Goal: Browse casually: Explore the website without a specific task or goal

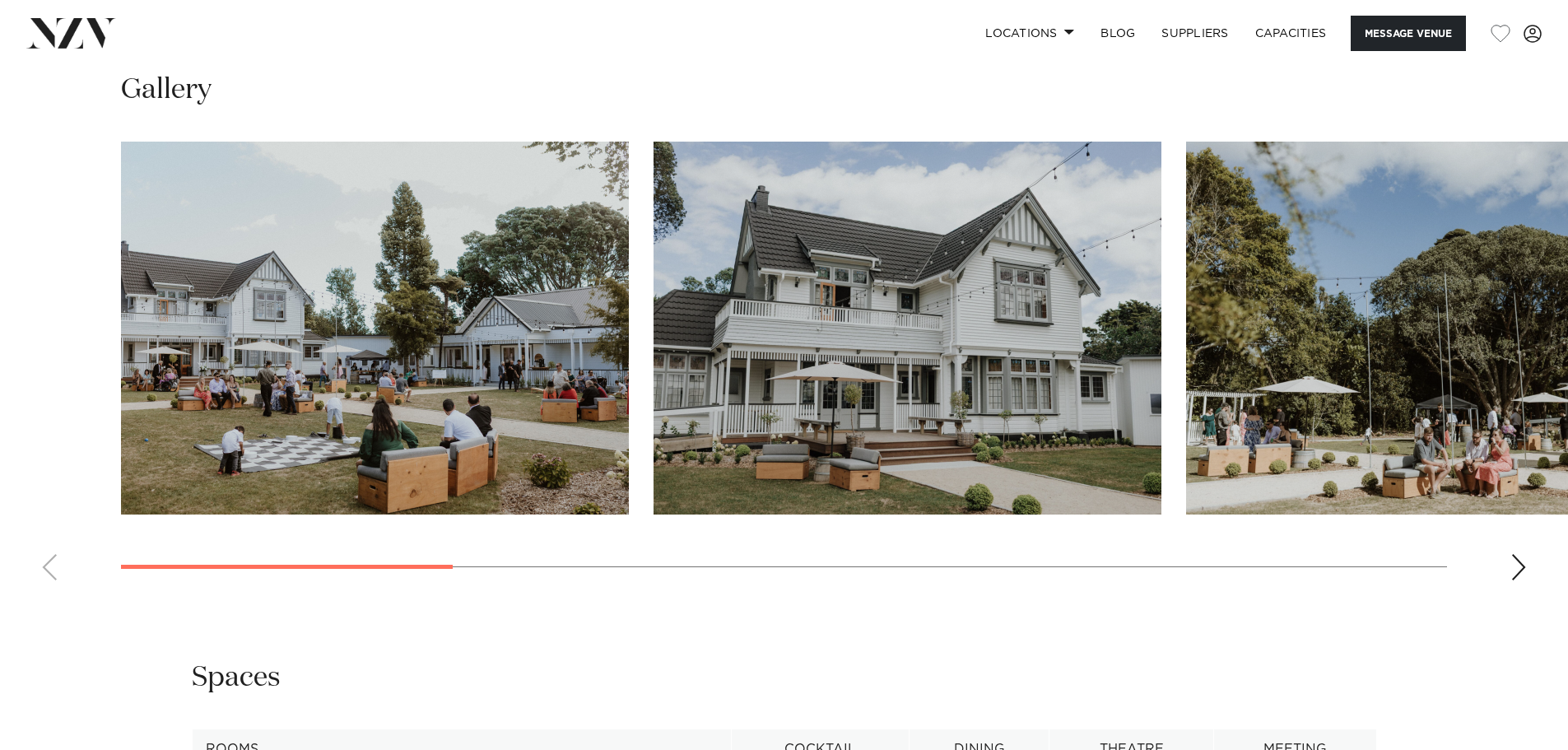
scroll to position [1893, 0]
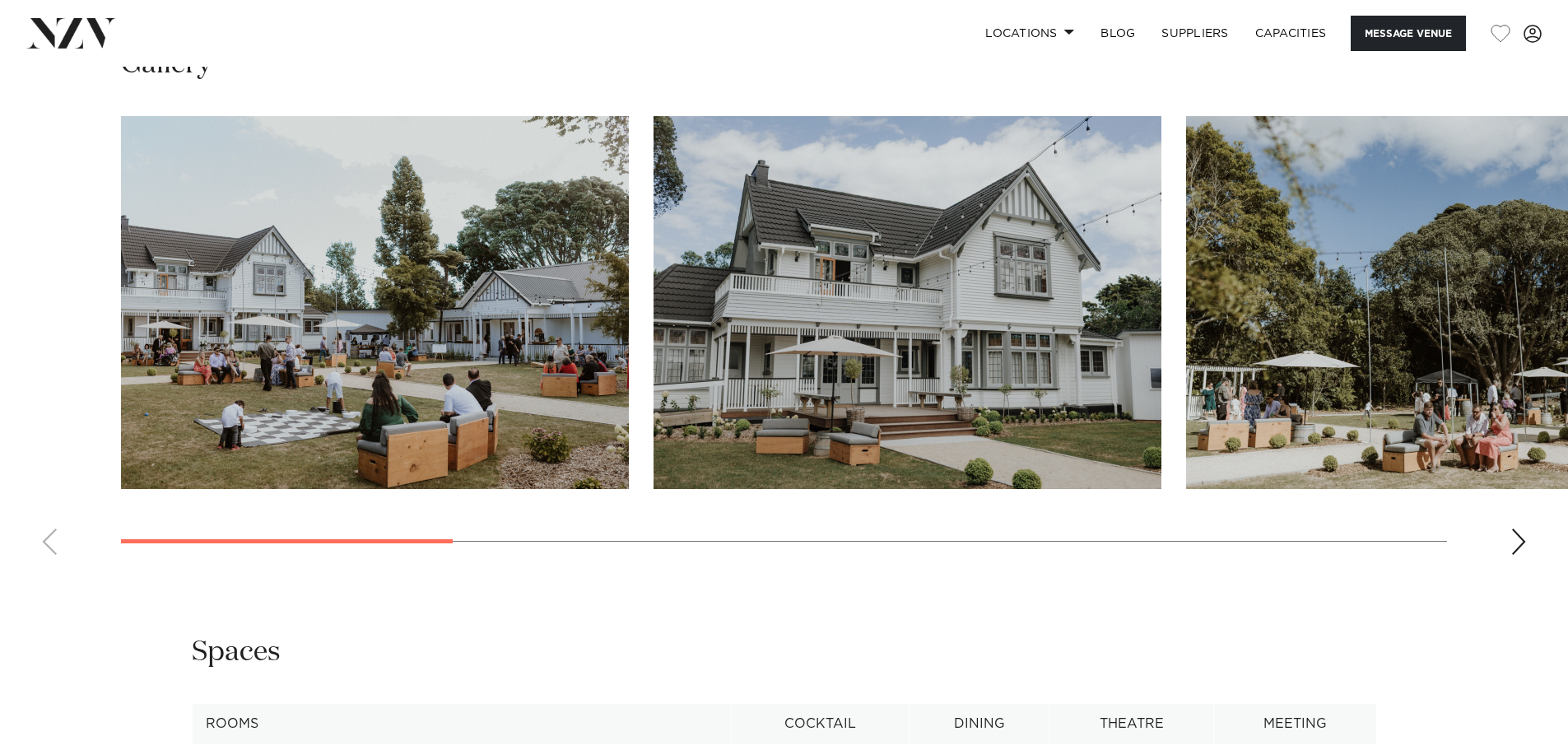
click at [1516, 529] on div "Next slide" at bounding box center [1518, 542] width 16 height 26
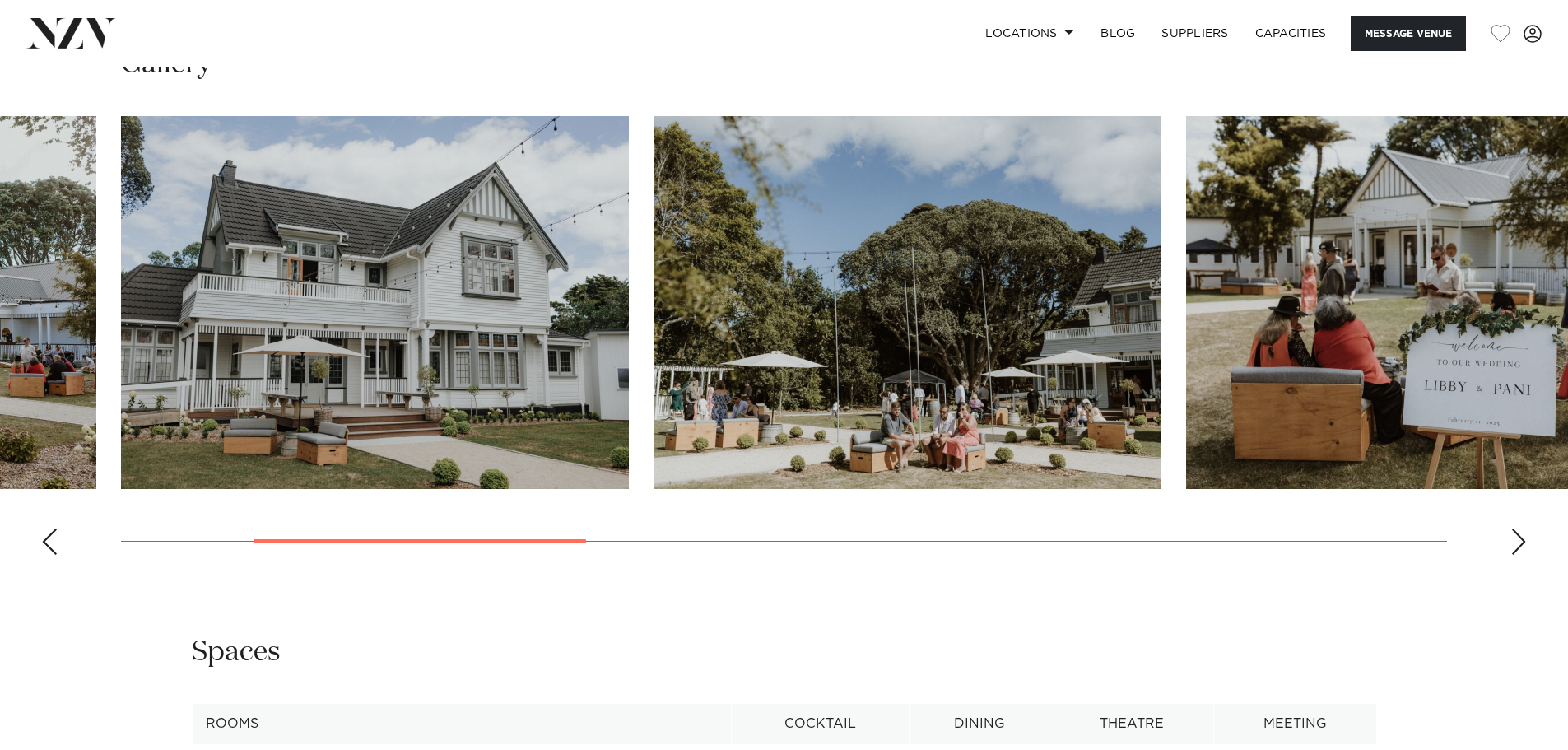
click at [1516, 529] on div "Next slide" at bounding box center [1518, 542] width 16 height 26
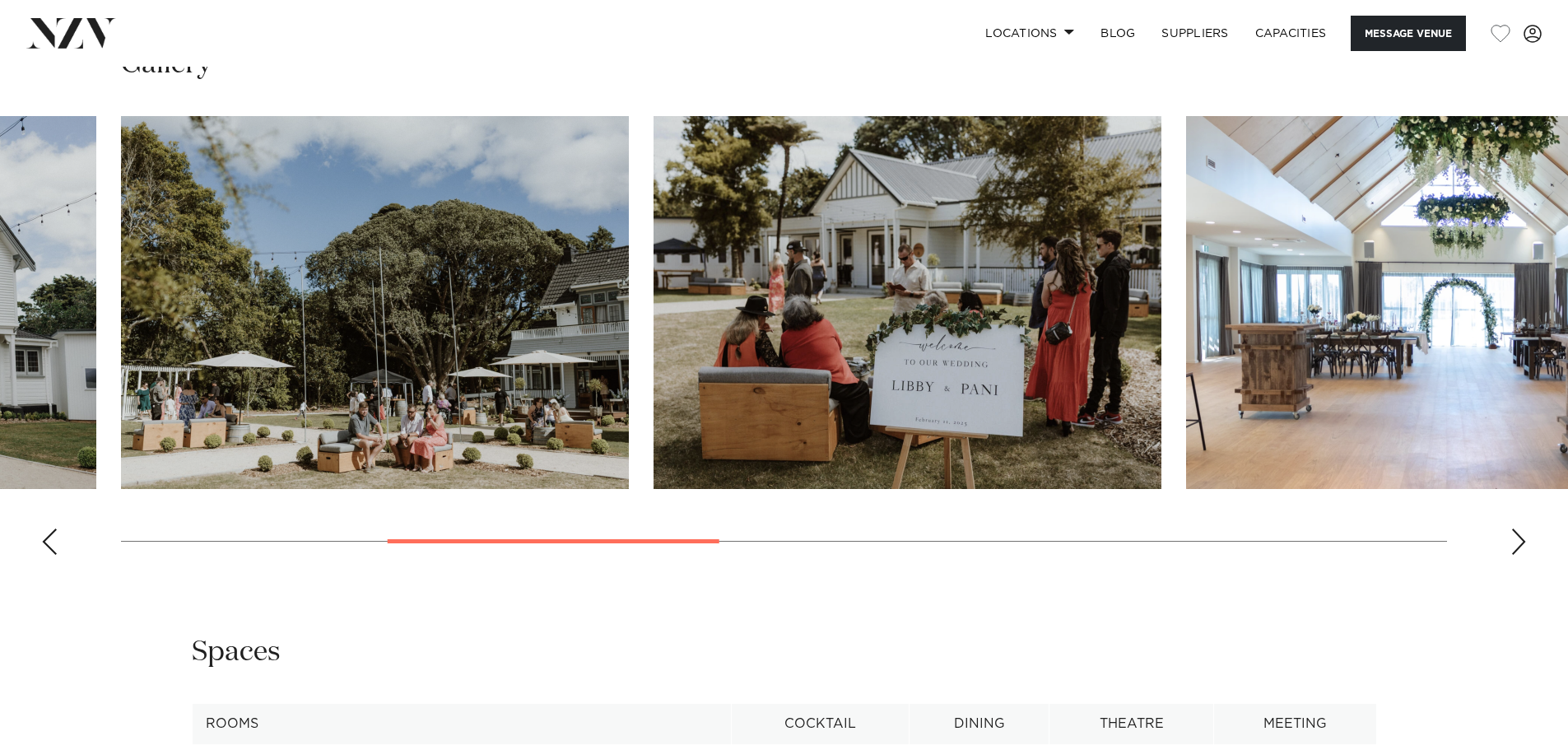
click at [1516, 529] on div "Next slide" at bounding box center [1518, 542] width 16 height 26
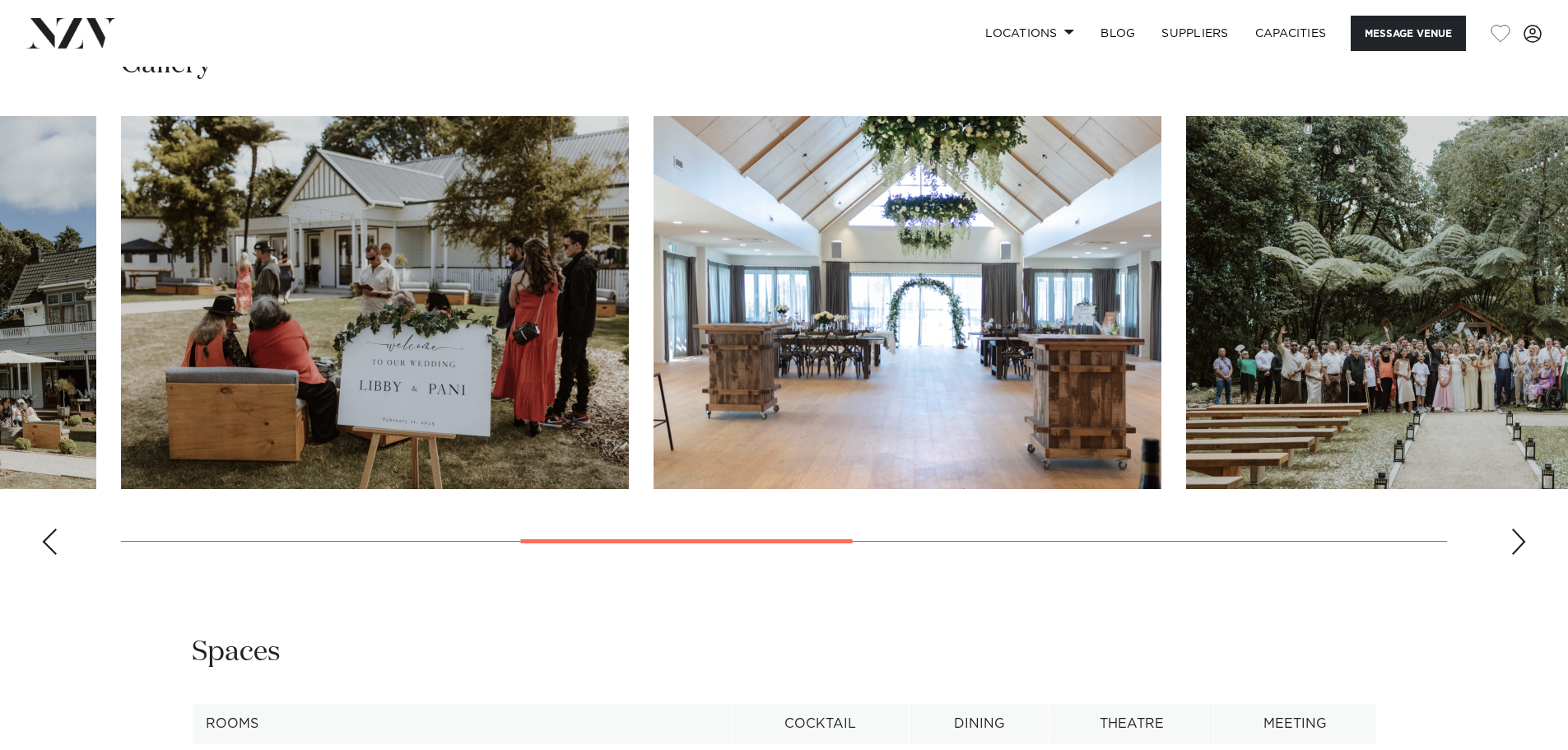
click at [1516, 529] on div "Next slide" at bounding box center [1518, 542] width 16 height 26
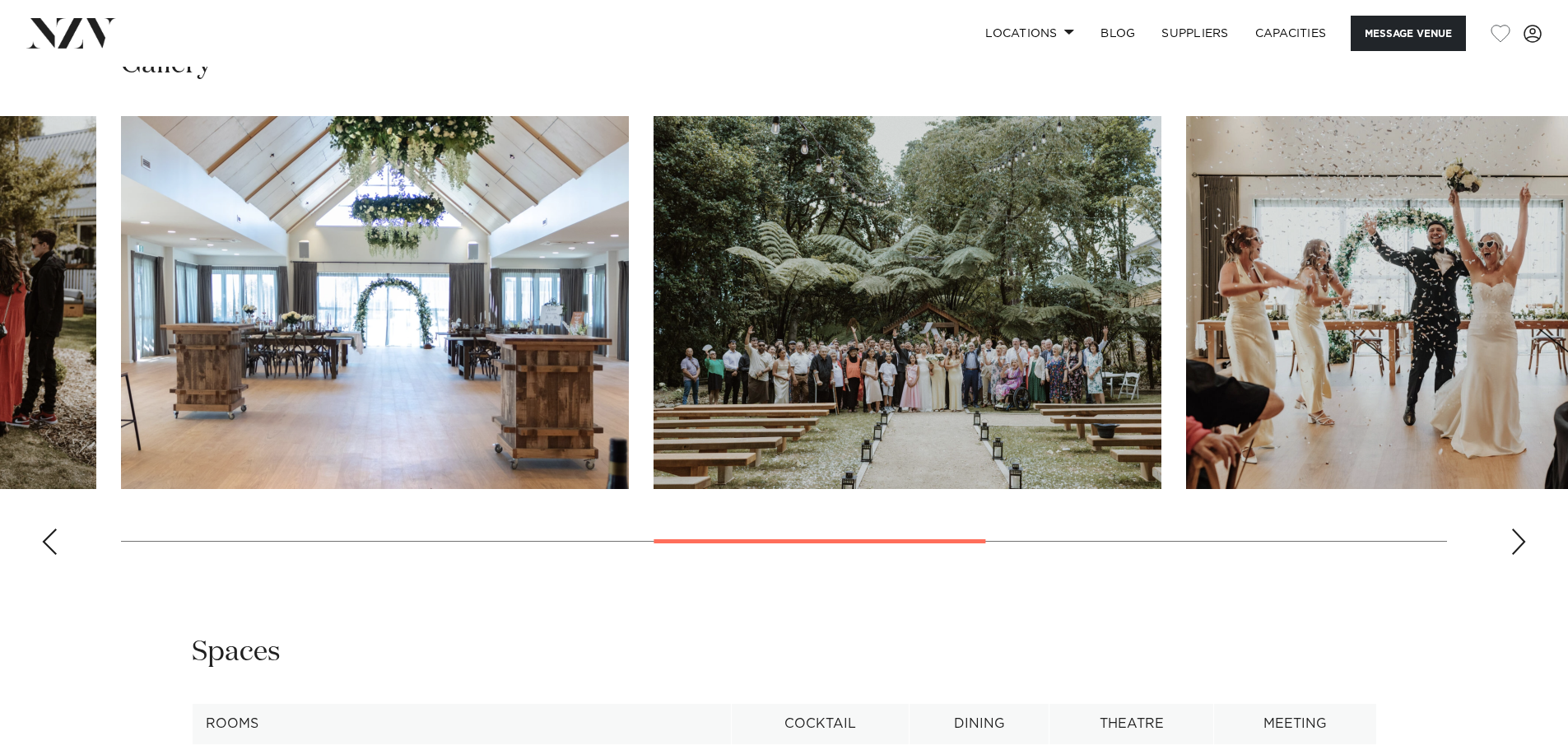
click at [1516, 529] on div "Next slide" at bounding box center [1518, 542] width 16 height 26
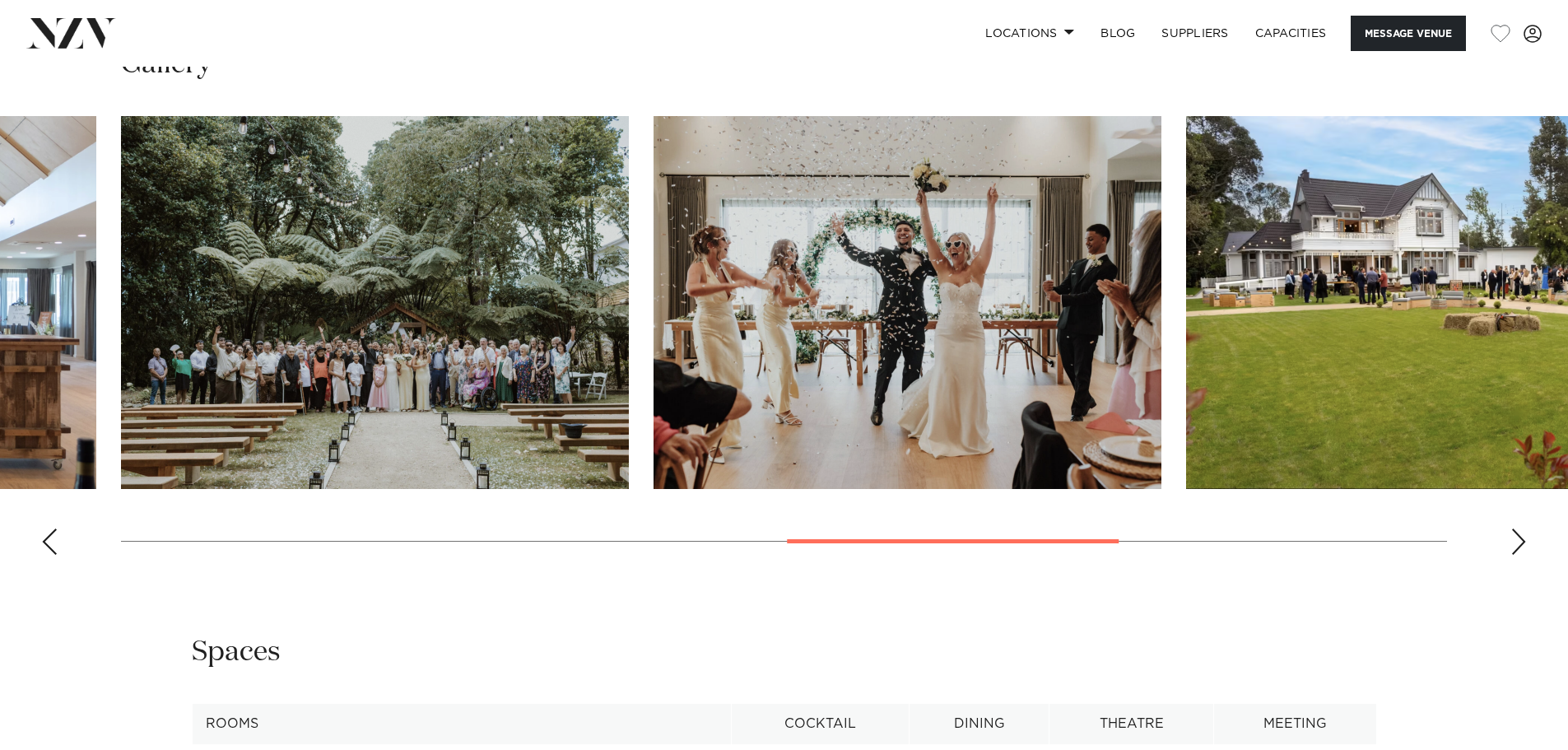
click at [1516, 529] on div "Next slide" at bounding box center [1518, 542] width 16 height 26
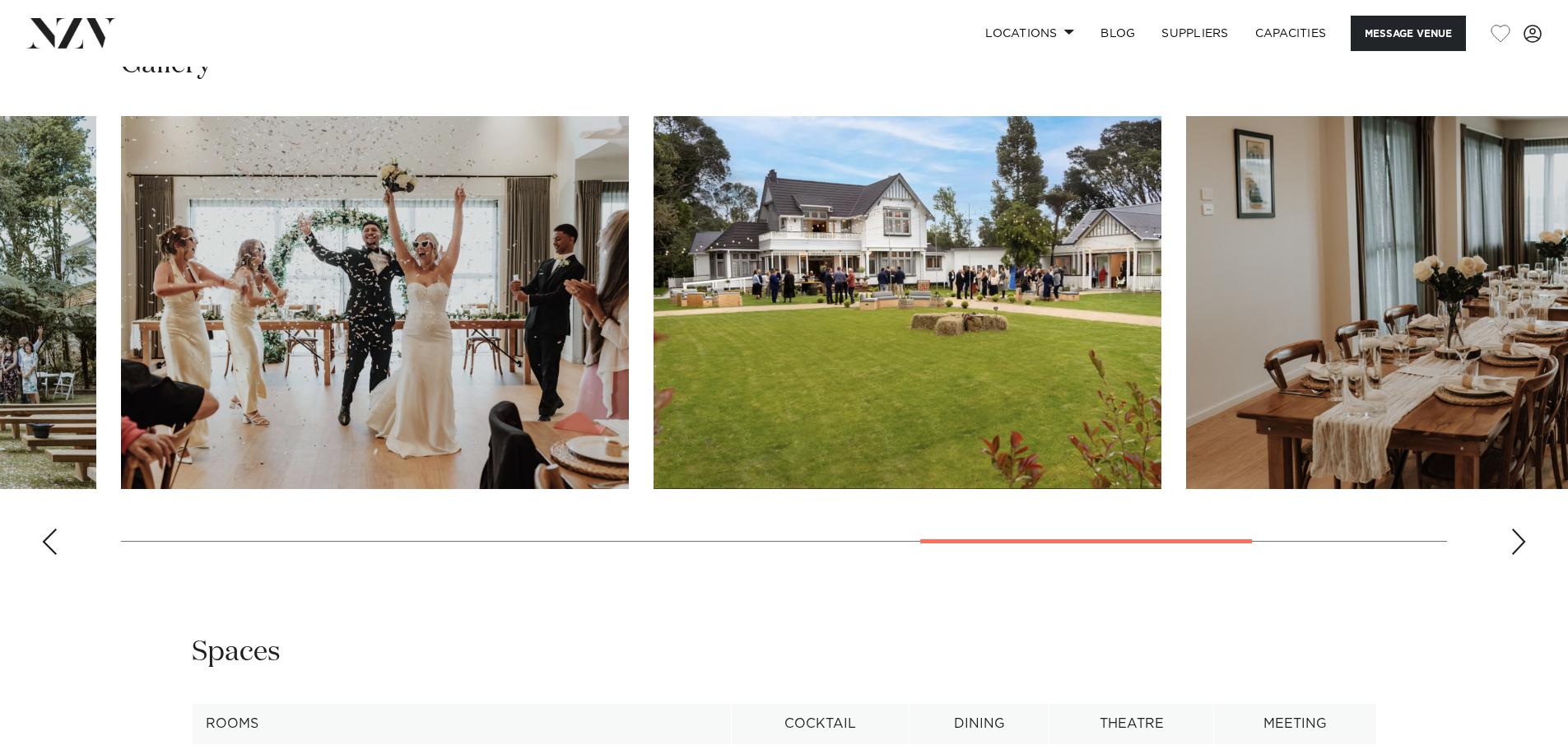
click at [1516, 529] on div "Next slide" at bounding box center [1518, 542] width 16 height 26
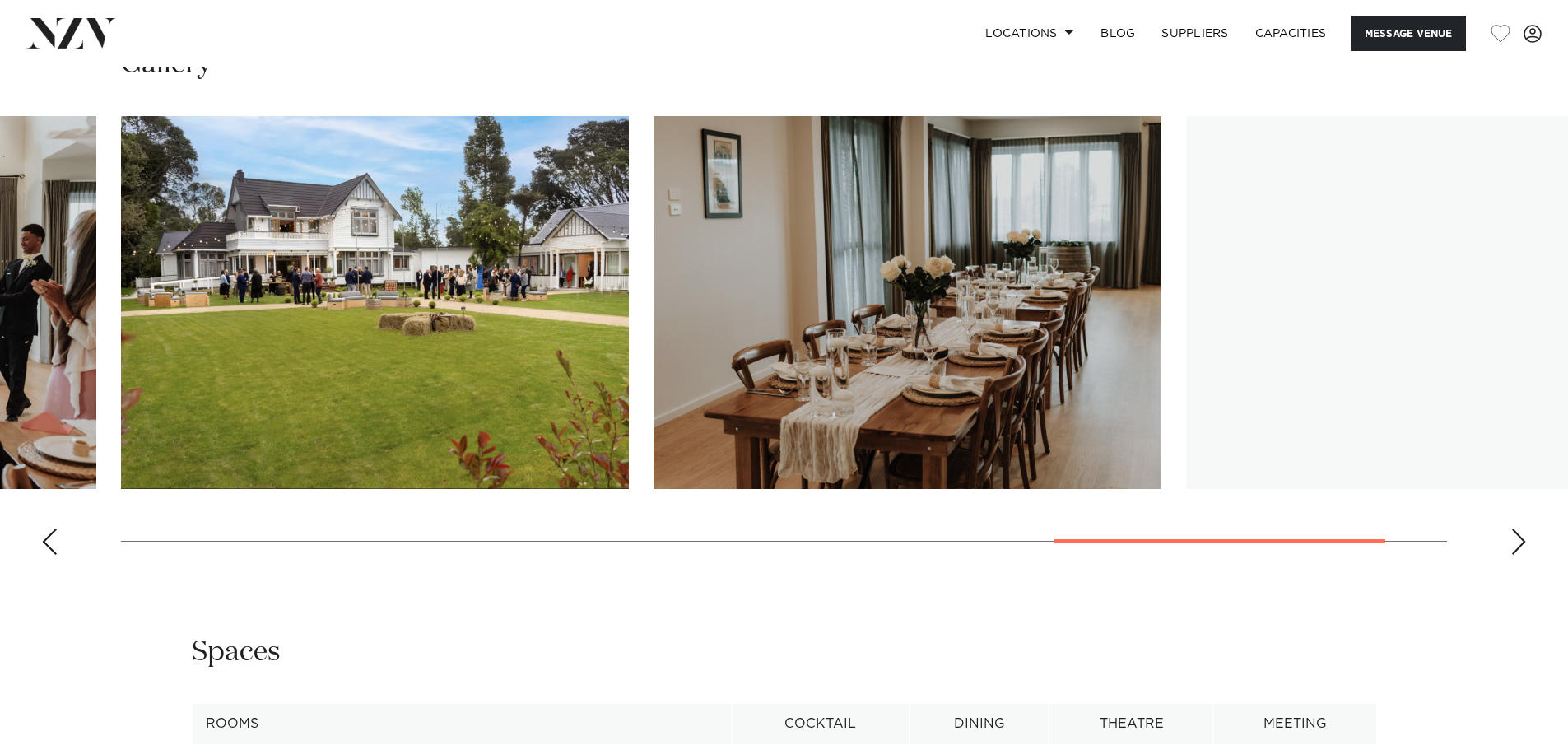
click at [1516, 529] on div "Next slide" at bounding box center [1518, 542] width 16 height 26
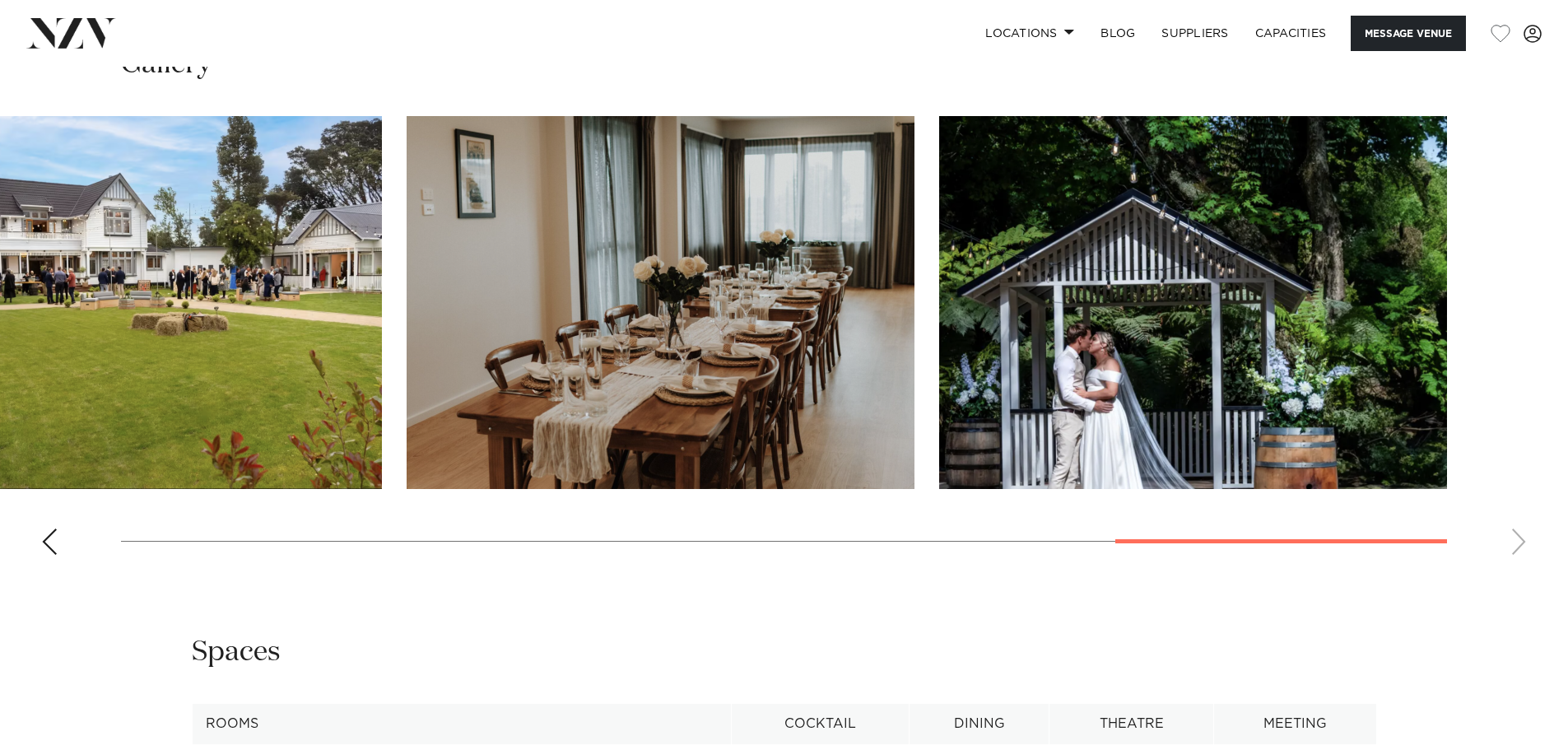
click at [1516, 511] on swiper-container at bounding box center [784, 342] width 1568 height 452
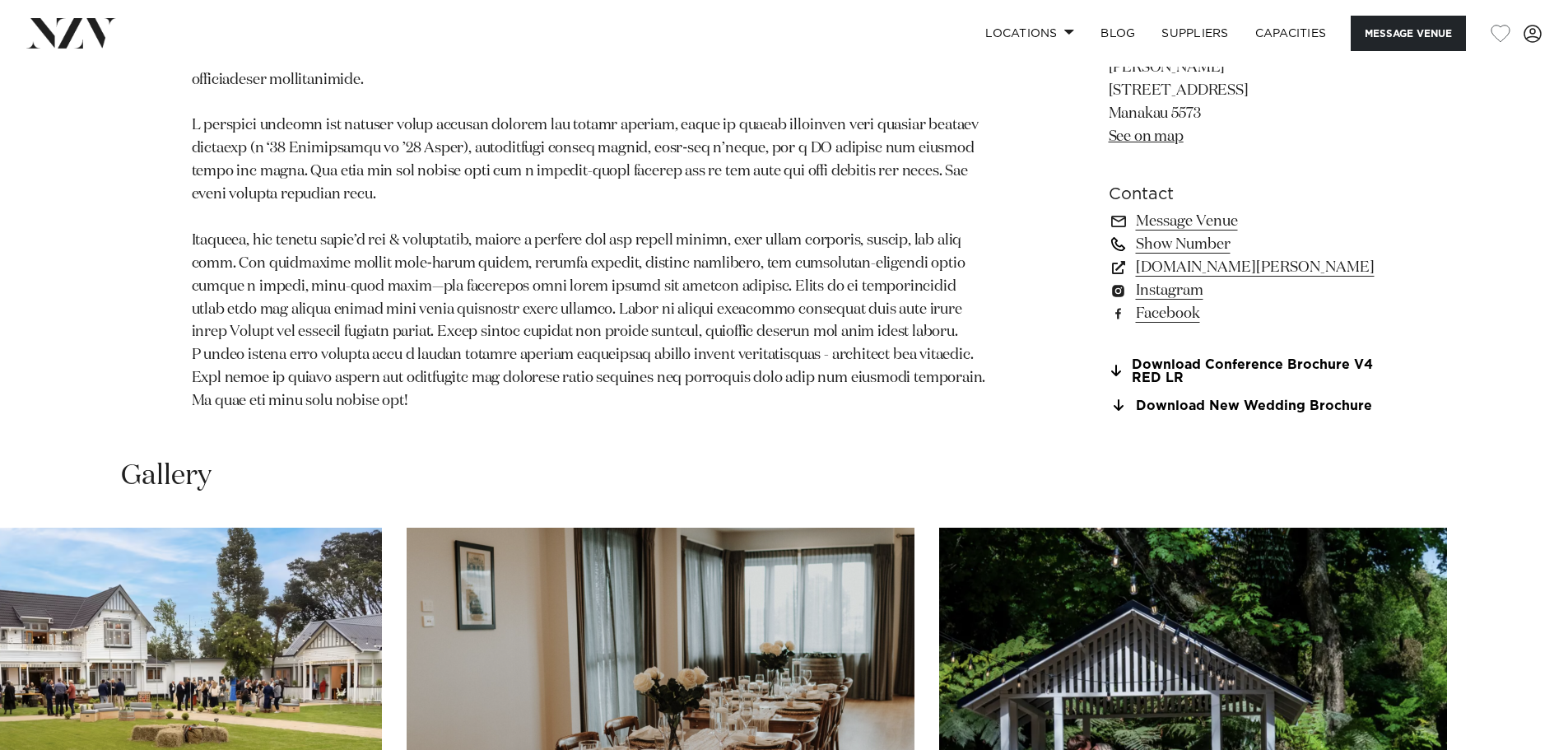
scroll to position [988, 0]
